Goal: Go to known website: Access a specific website the user already knows

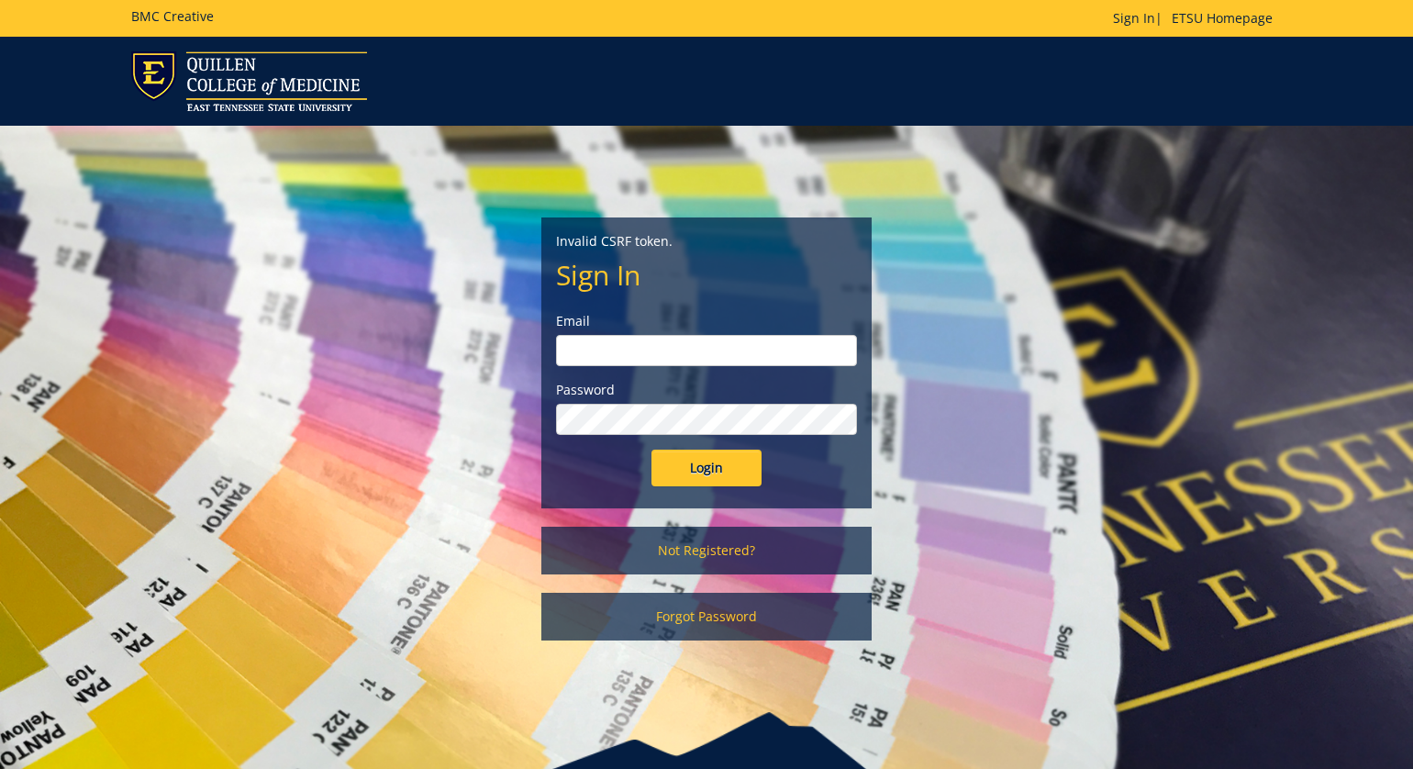
type input "aresam@etsu.edu"
click at [698, 484] on input "Login" at bounding box center [707, 468] width 110 height 37
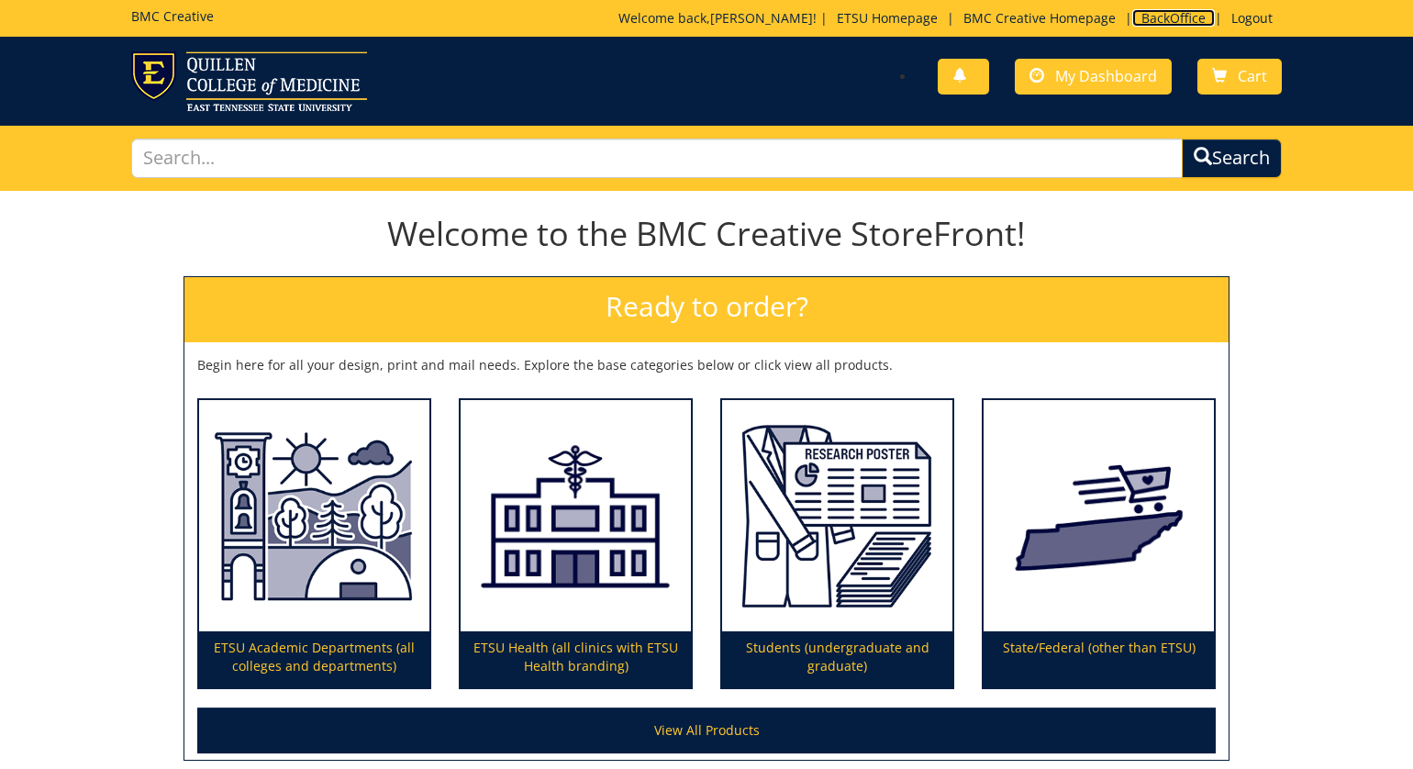
click at [1153, 15] on link "BackOffice" at bounding box center [1174, 17] width 83 height 17
